Goal: Task Accomplishment & Management: Use online tool/utility

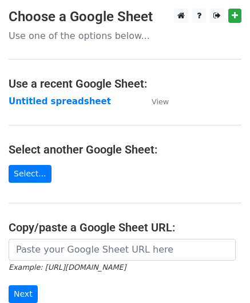
scroll to position [114, 0]
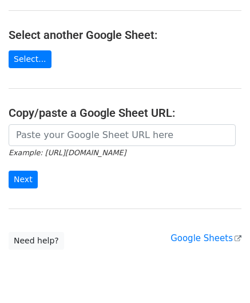
click at [58, 129] on input "url" at bounding box center [122, 135] width 227 height 22
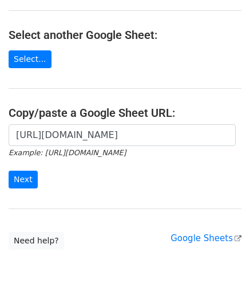
scroll to position [0, 254]
type input "[URL][DOMAIN_NAME]"
click at [24, 173] on input "Next" at bounding box center [23, 179] width 29 height 18
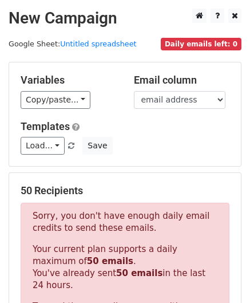
scroll to position [386, 0]
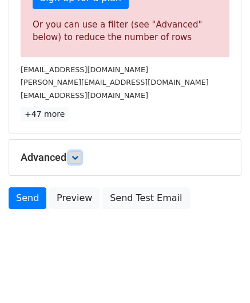
click at [78, 155] on icon at bounding box center [74, 157] width 7 height 7
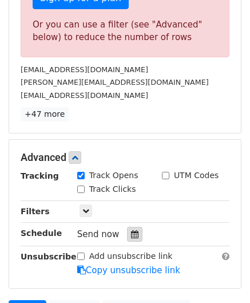
click at [134, 227] on div at bounding box center [134, 234] width 15 height 15
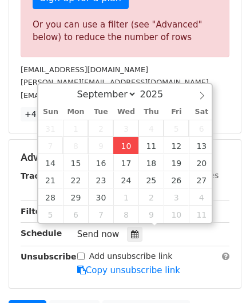
type input "[DATE] 12:00"
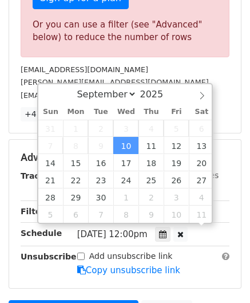
scroll to position [0, 0]
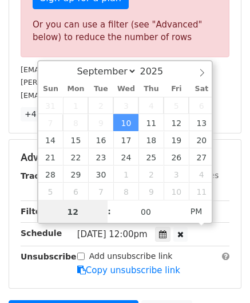
paste input "6"
type input "6"
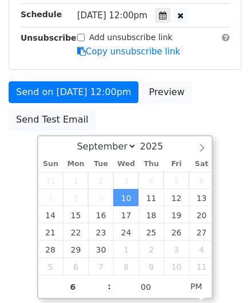
type input "2025-09-10 18:00"
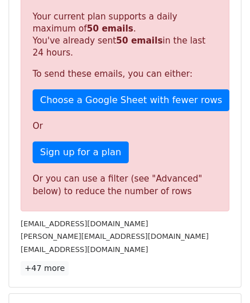
scroll to position [525, 0]
